Goal: Task Accomplishment & Management: Manage account settings

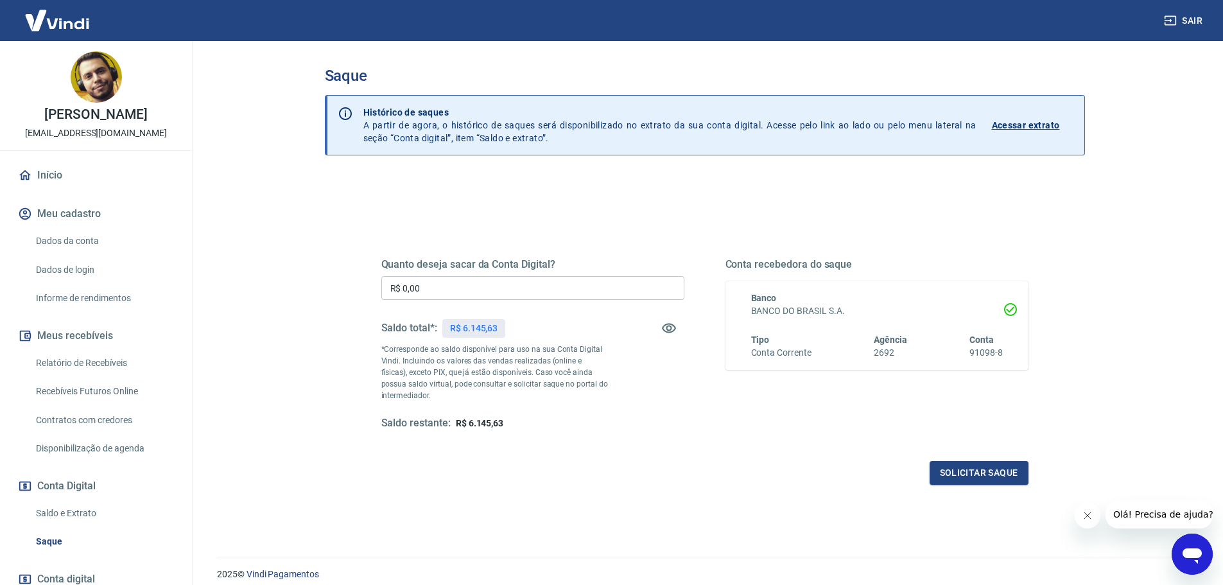
click at [466, 287] on input "R$ 0,00" at bounding box center [532, 288] width 303 height 24
type input "R$ 3.145,18"
click at [988, 467] on button "Solicitar saque" at bounding box center [979, 473] width 99 height 24
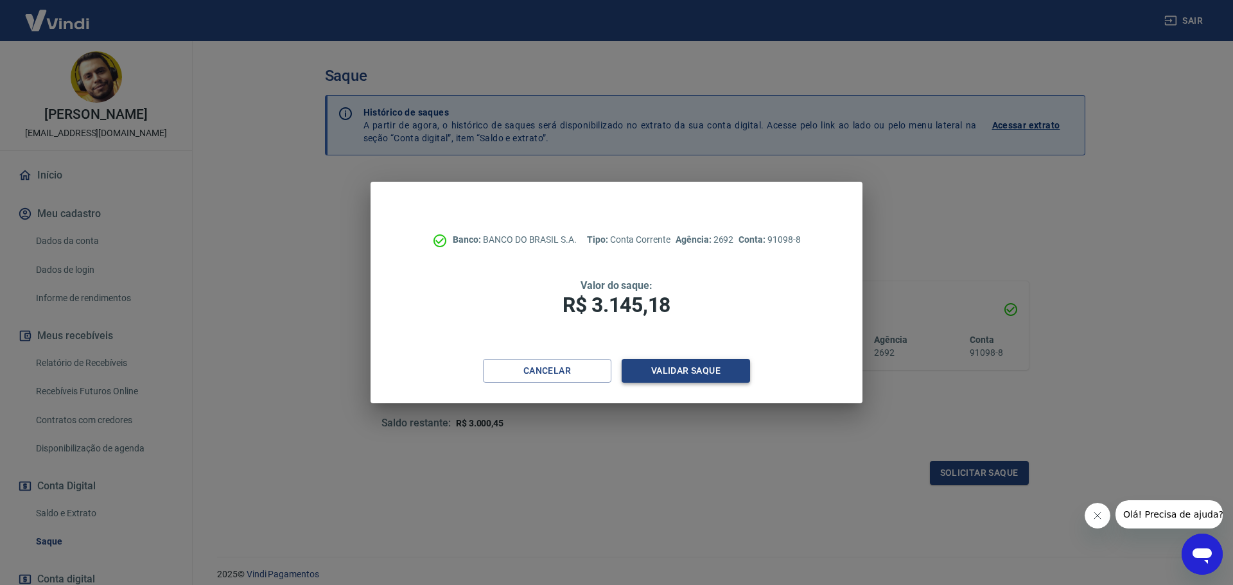
click at [726, 371] on button "Validar saque" at bounding box center [686, 371] width 128 height 24
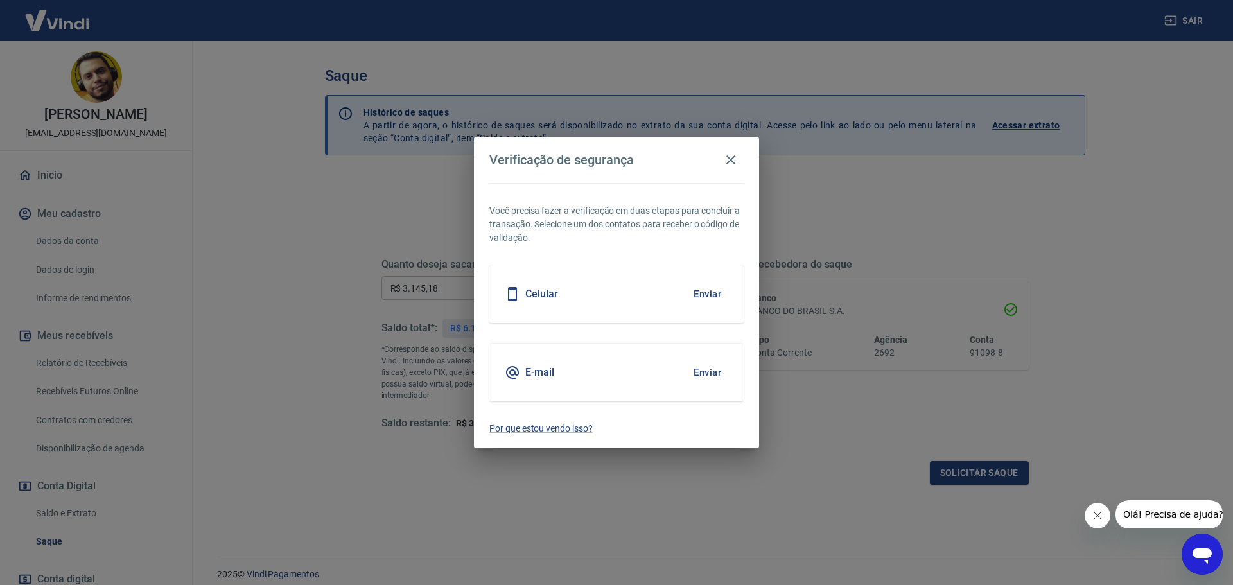
click at [723, 373] on button "Enviar" at bounding box center [708, 372] width 42 height 27
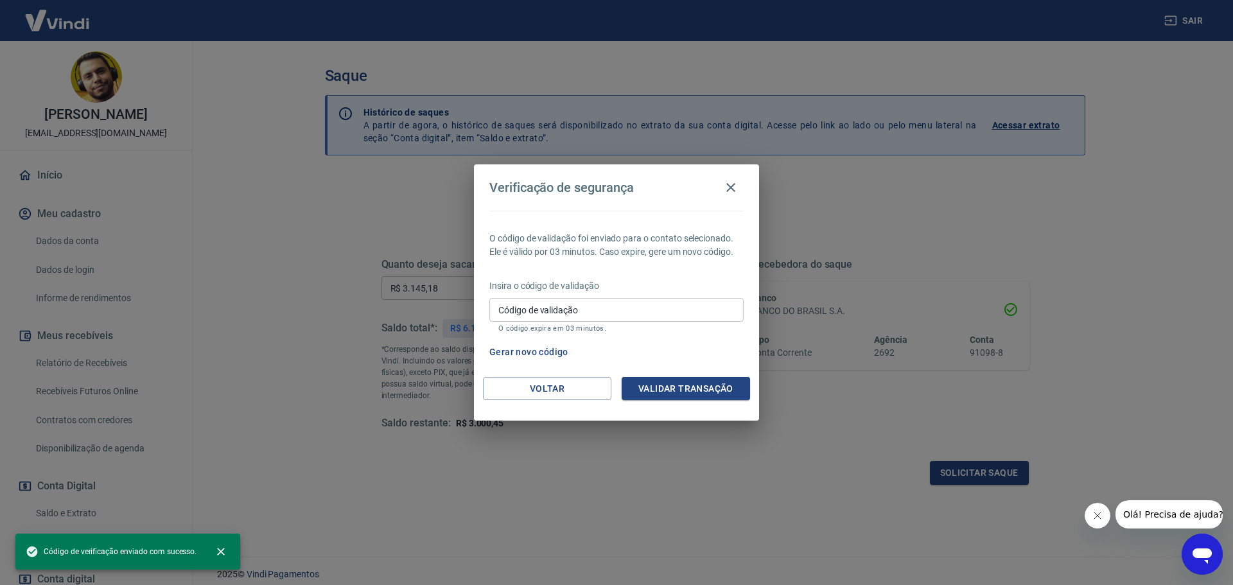
click at [584, 318] on input "Código de validação" at bounding box center [616, 310] width 254 height 24
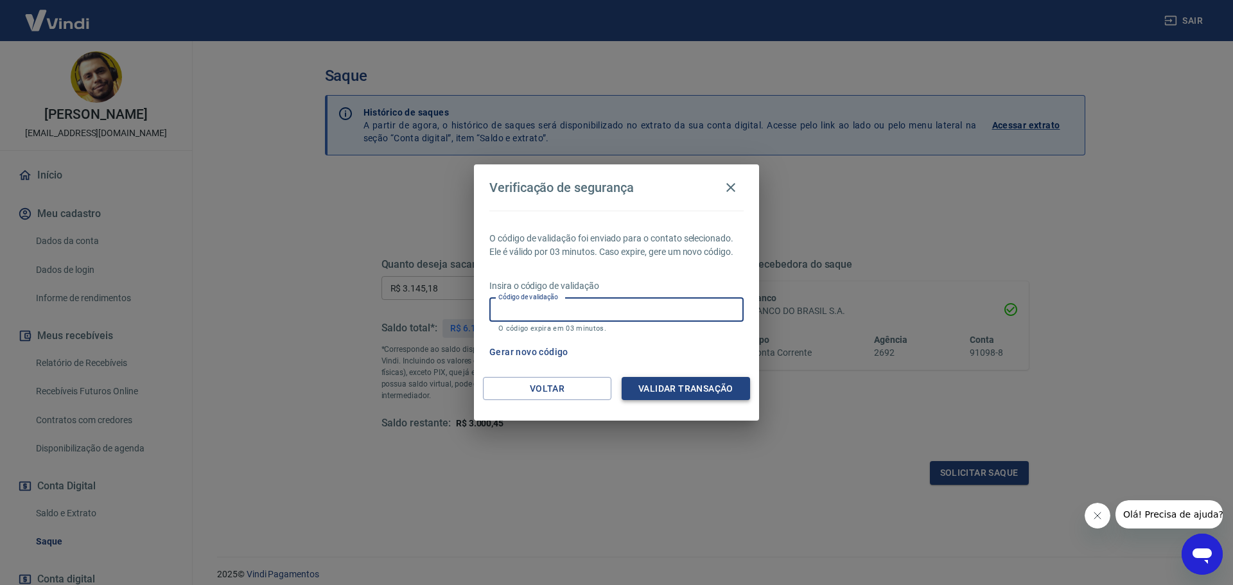
paste input "392407"
type input "392407"
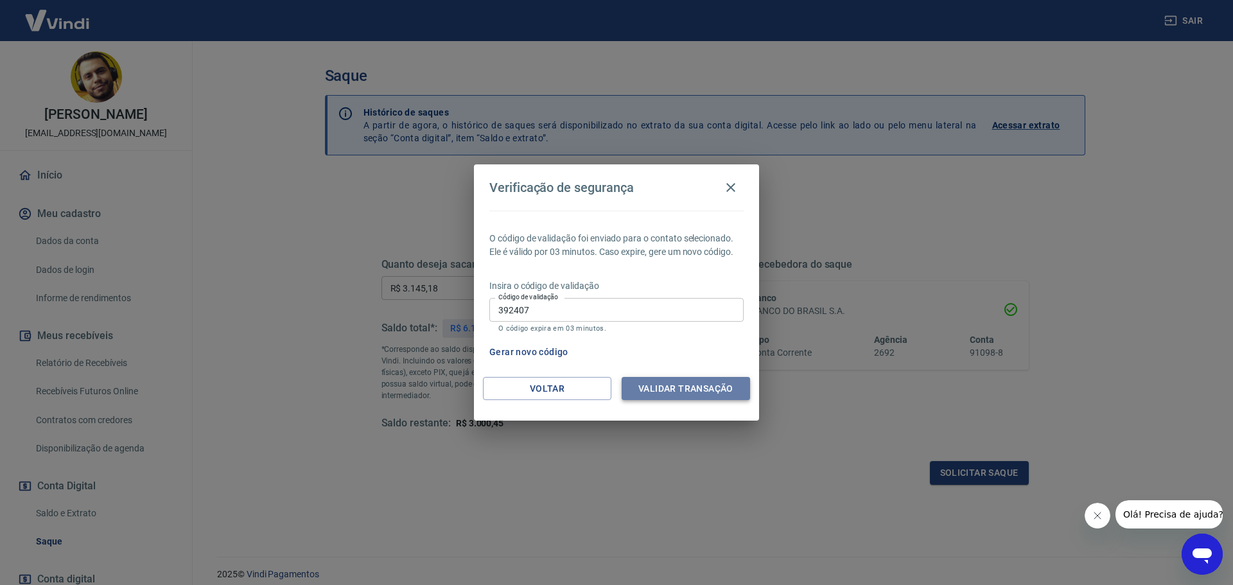
click at [707, 389] on button "Validar transação" at bounding box center [686, 389] width 128 height 24
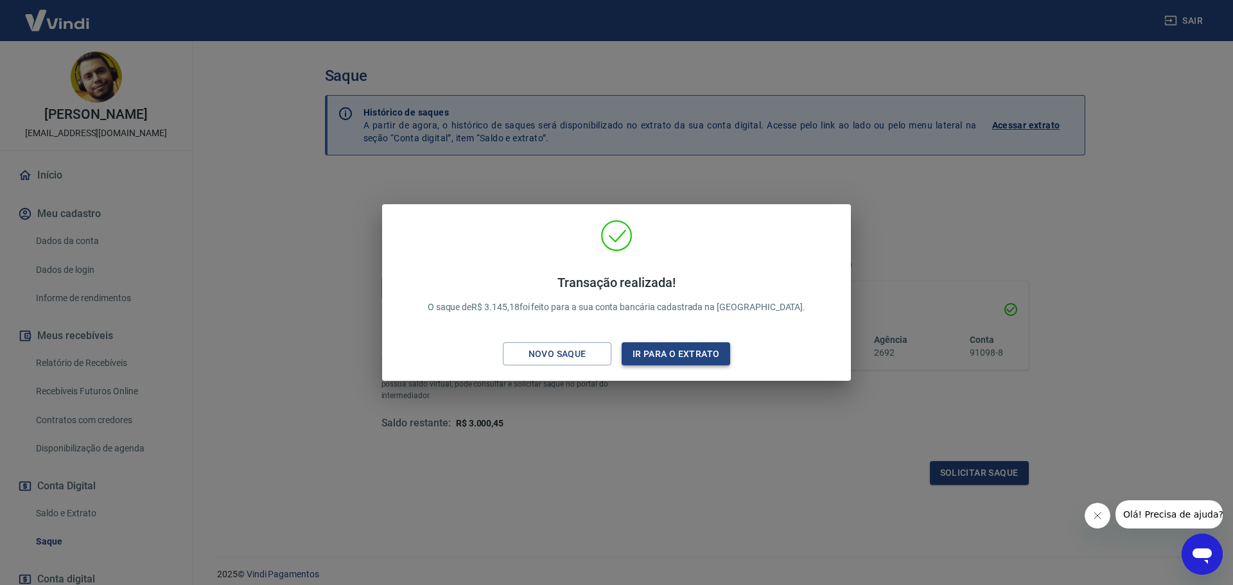
click at [654, 353] on button "Ir para o extrato" at bounding box center [676, 354] width 109 height 24
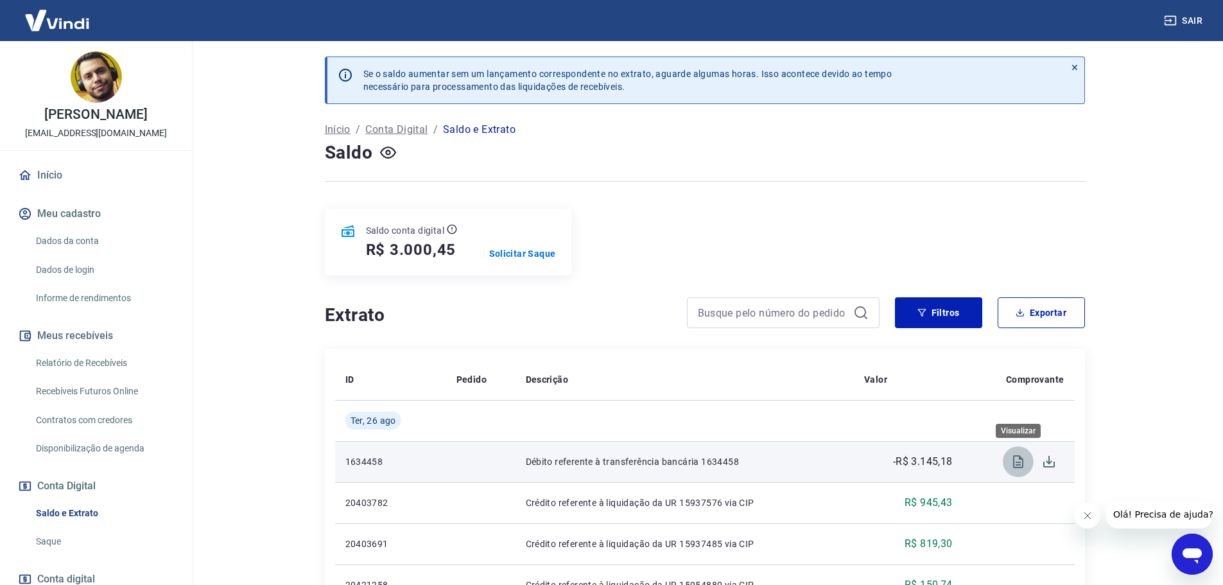
click at [1019, 462] on icon "Visualizar" at bounding box center [1018, 461] width 15 height 15
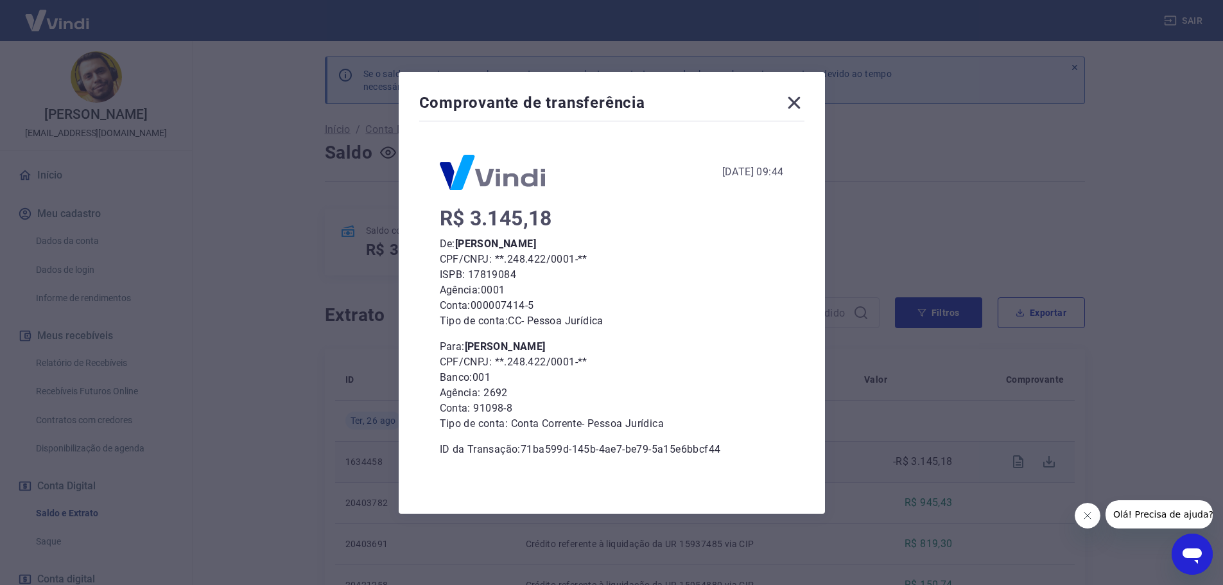
click at [800, 101] on icon at bounding box center [794, 102] width 12 height 12
